Goal: Task Accomplishment & Management: Use online tool/utility

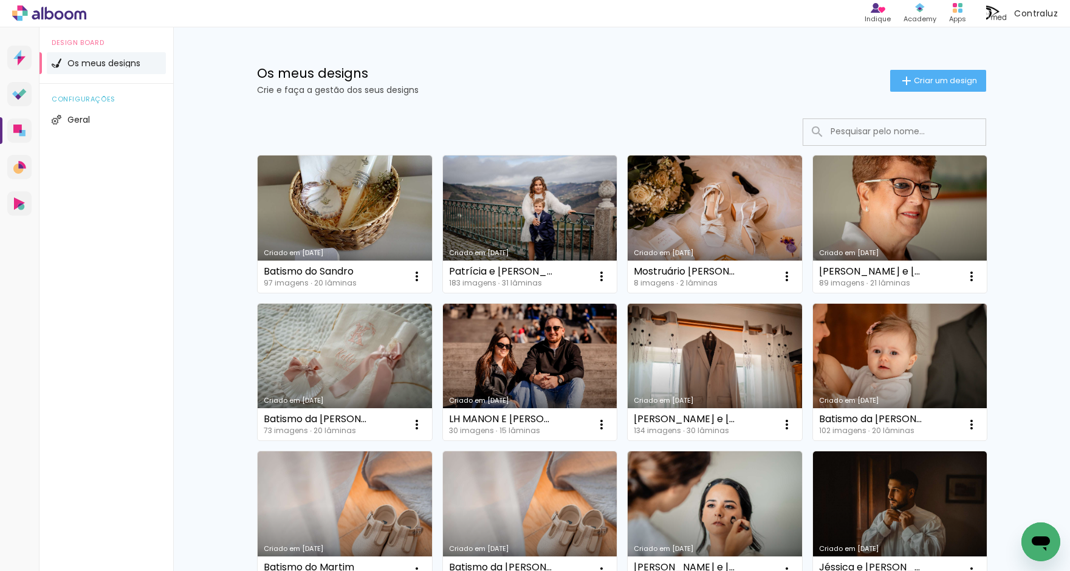
click at [807, 318] on div "Criado em 19/05/25 Batismo da Matilde 102 imagens ∙ 20 lâminas Abrir Fazer uma …" at bounding box center [899, 372] width 185 height 148
click at [818, 318] on link "Criado em [DATE]" at bounding box center [900, 372] width 174 height 137
